Goal: Information Seeking & Learning: Find specific fact

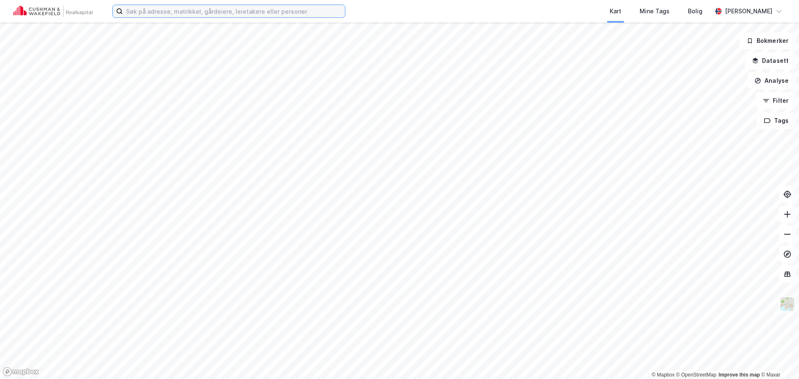
click at [275, 15] on input at bounding box center [234, 11] width 222 height 12
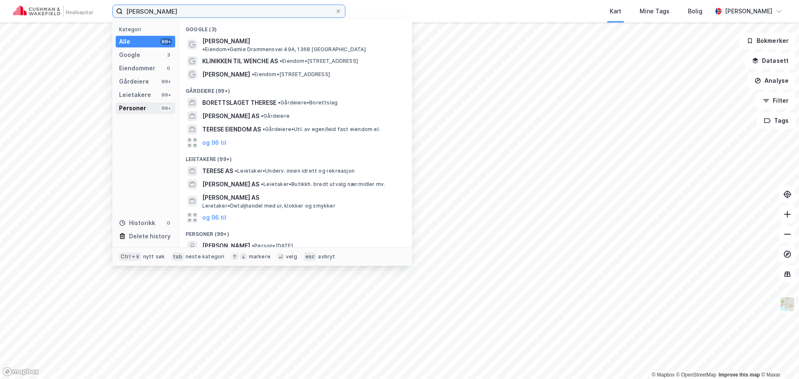
type input "[PERSON_NAME]"
click at [137, 105] on div "Personer" at bounding box center [132, 108] width 27 height 10
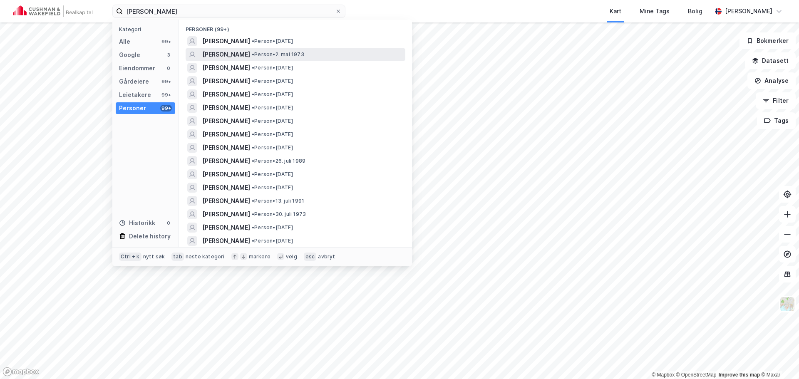
click at [262, 54] on span "• Person • [DATE]" at bounding box center [278, 54] width 52 height 7
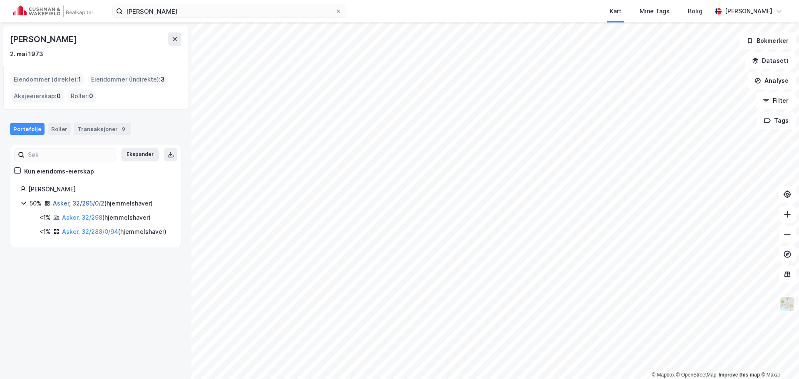
click at [78, 205] on link "Asker, 32/295/0/2" at bounding box center [79, 203] width 52 height 7
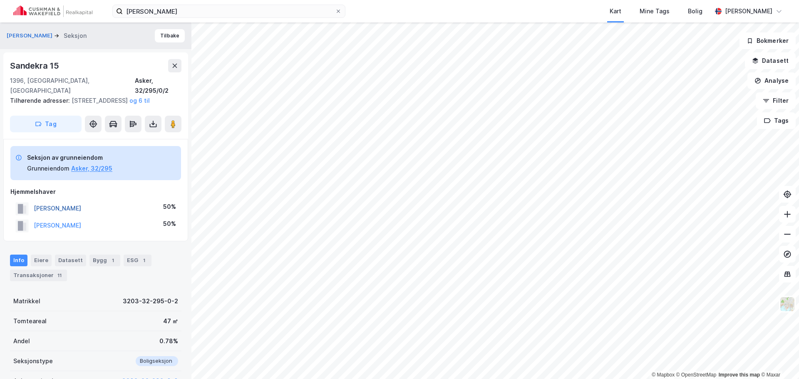
click at [0, 0] on button "[PERSON_NAME]" at bounding box center [0, 0] width 0 height 0
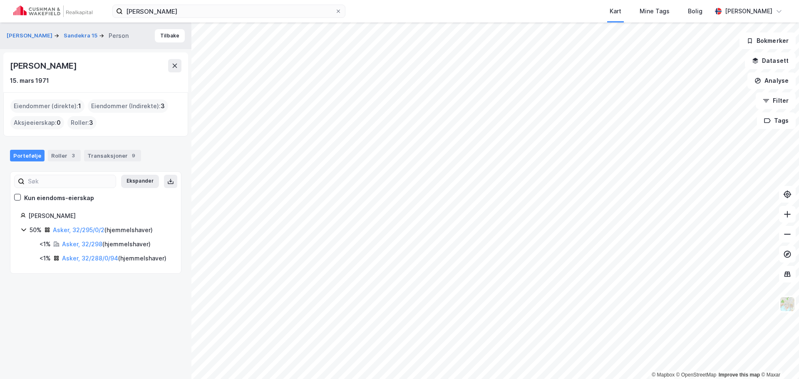
drag, startPoint x: 78, startPoint y: 66, endPoint x: 2, endPoint y: 70, distance: 75.9
click at [2, 70] on div "[PERSON_NAME] 15 Person Tilbake [PERSON_NAME] [DATE] Eiendommer (direkte) : 1 E…" at bounding box center [96, 200] width 192 height 357
copy div "[PERSON_NAME]"
click at [36, 32] on button "[PERSON_NAME]" at bounding box center [30, 36] width 47 height 8
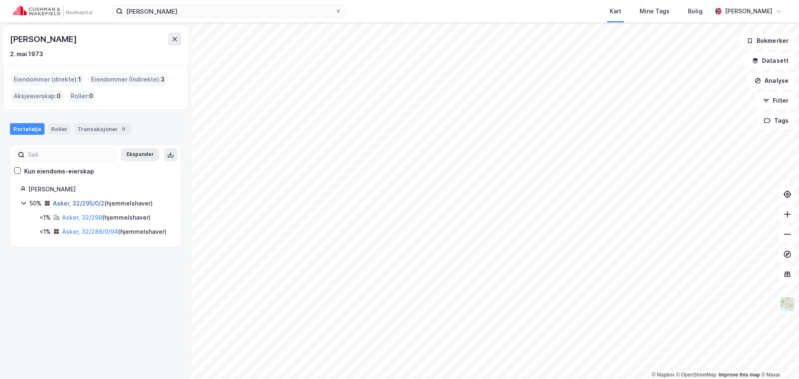
click at [65, 203] on link "Asker, 32/295/0/2" at bounding box center [79, 203] width 52 height 7
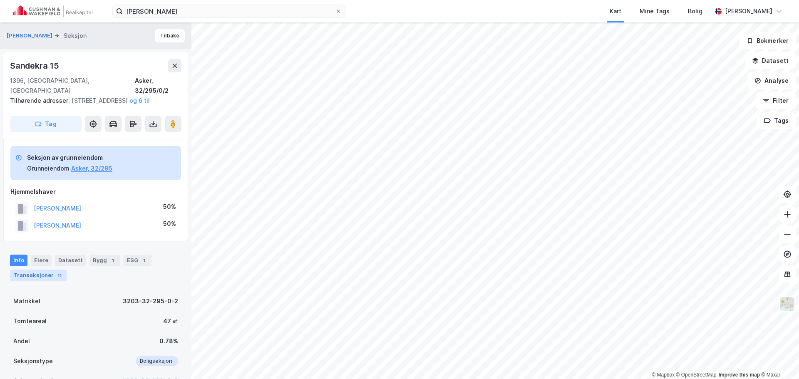
click at [43, 274] on div "Transaksjoner 11" at bounding box center [38, 276] width 57 height 12
